Goal: Information Seeking & Learning: Learn about a topic

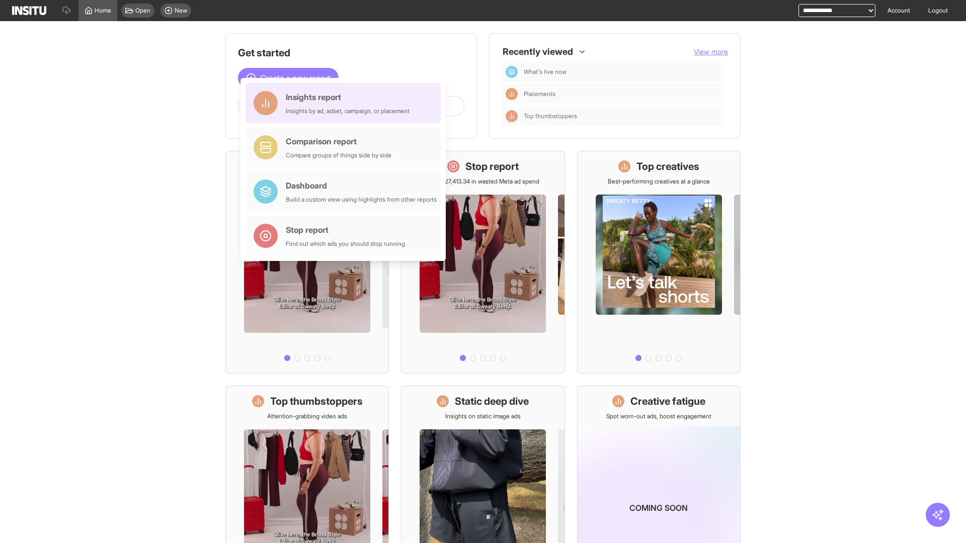
click at [346, 103] on div "Insights report Insights by ad, adset, campaign, or placement" at bounding box center [348, 103] width 124 height 24
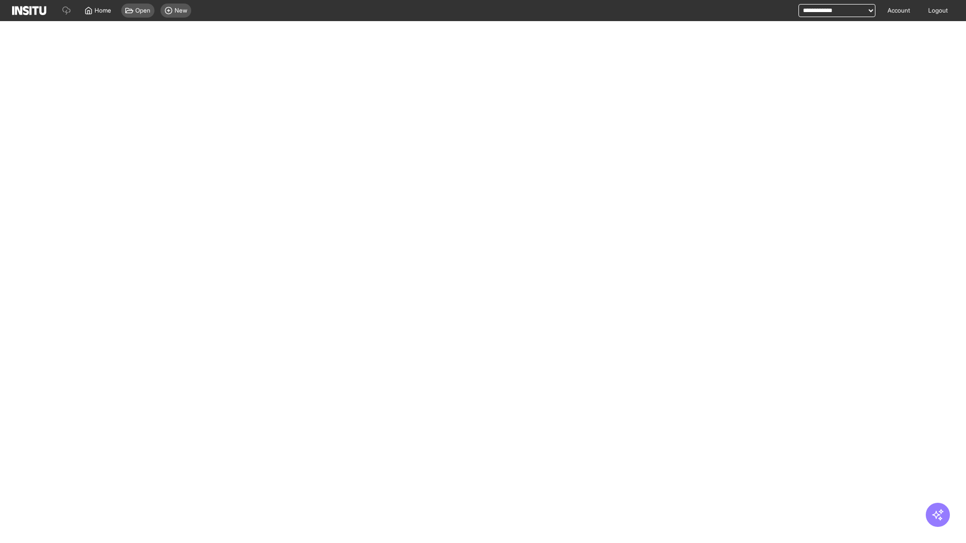
select select "**"
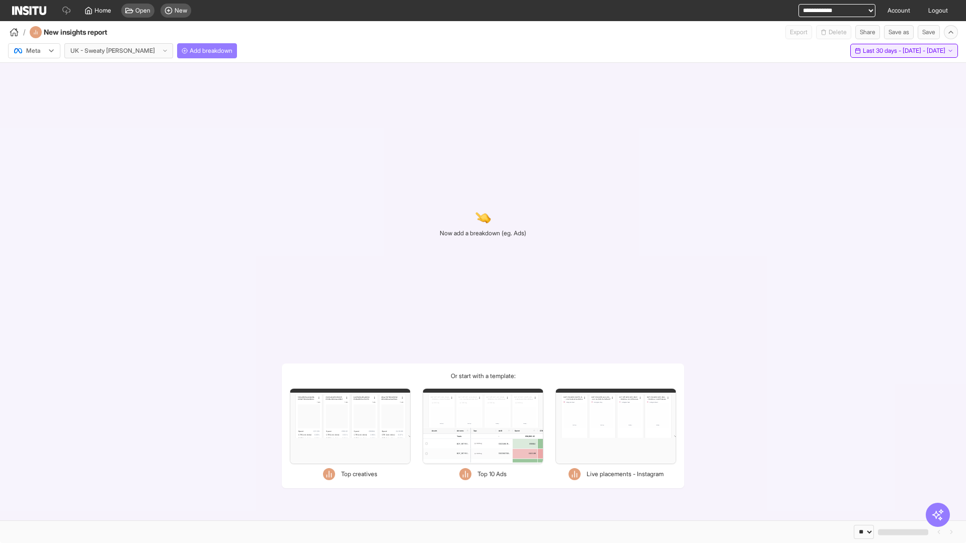
click at [883, 51] on span "Last 30 days - [DATE] - [DATE]" at bounding box center [904, 51] width 82 height 8
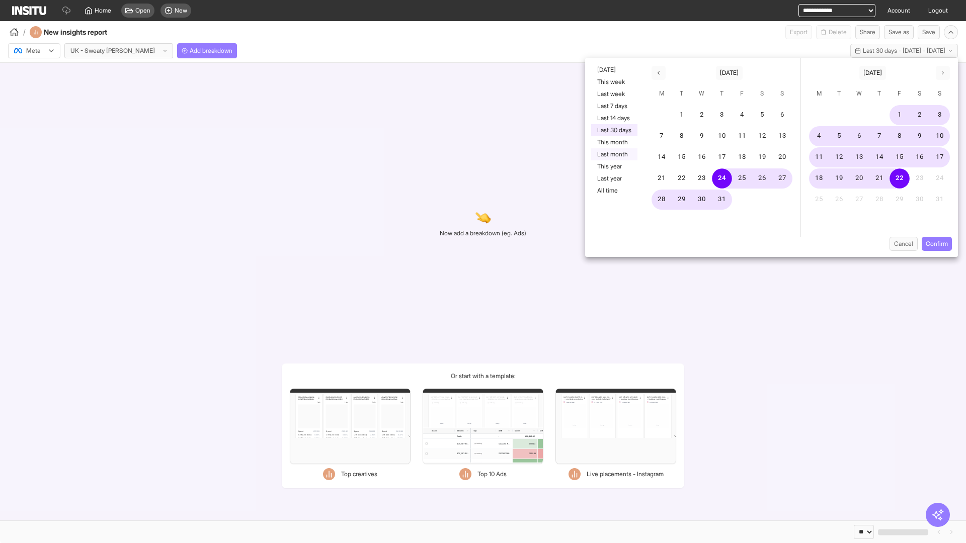
click at [613, 154] on button "Last month" at bounding box center [614, 154] width 46 height 12
